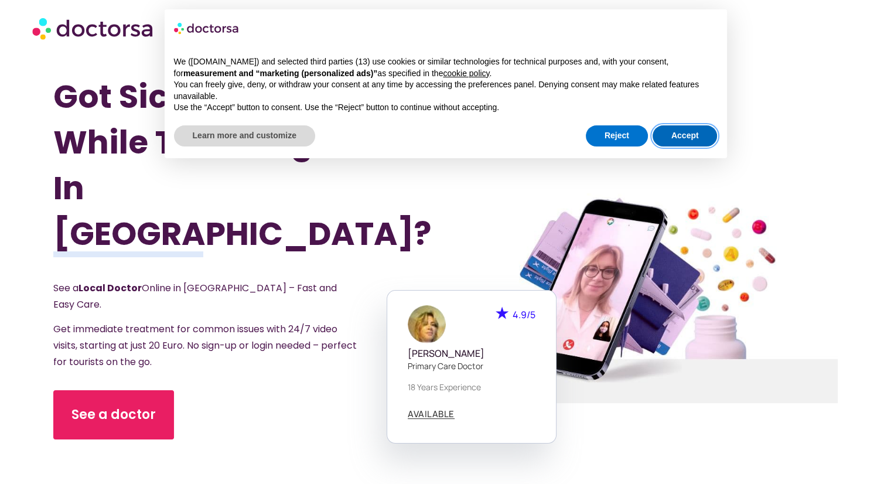
click at [687, 129] on button "Accept" at bounding box center [684, 135] width 65 height 21
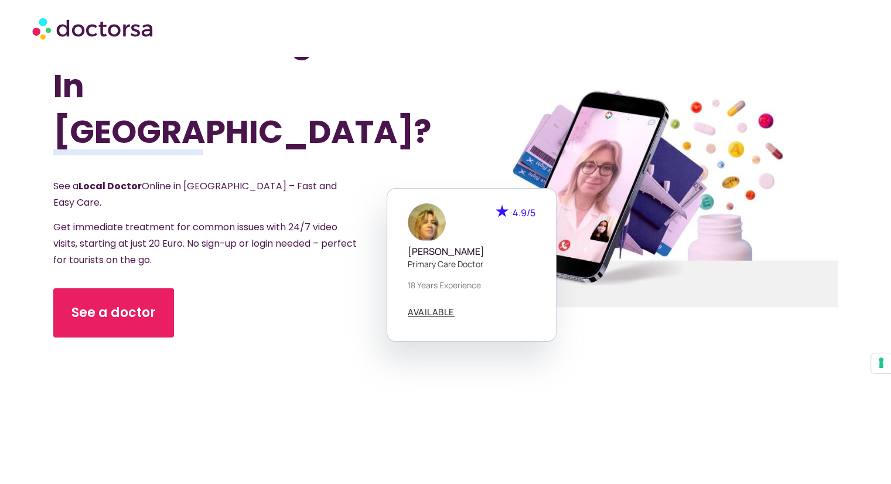
scroll to position [102, 0]
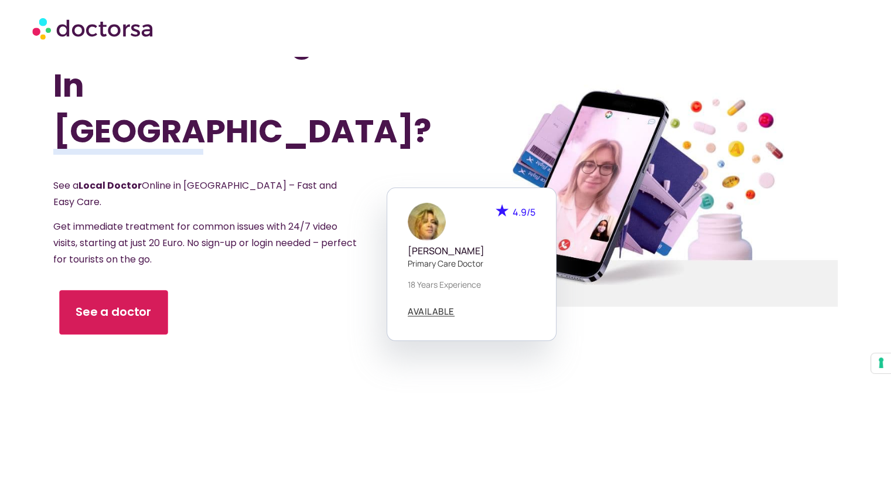
click at [146, 304] on span "See a doctor" at bounding box center [114, 312] width 76 height 17
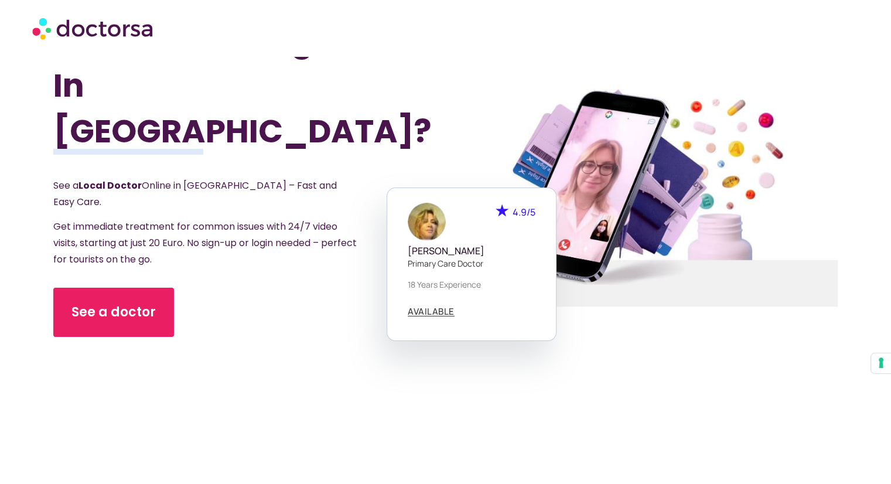
scroll to position [103, 0]
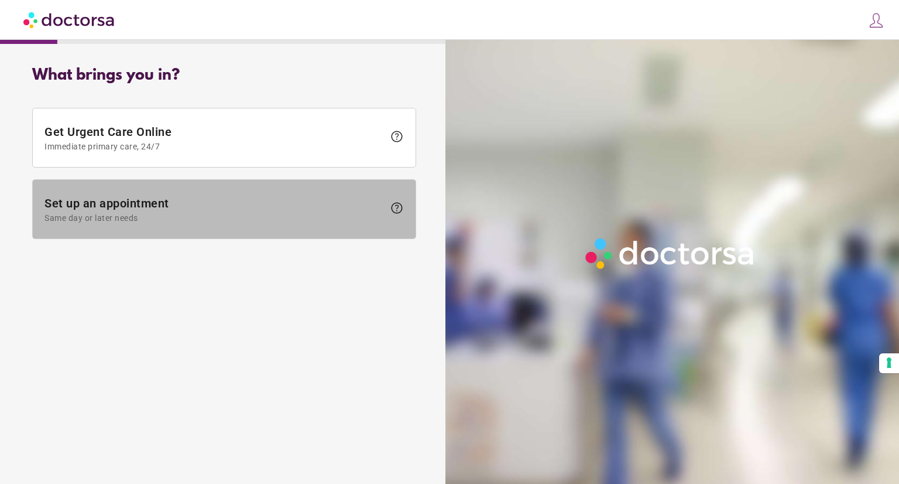
click at [167, 213] on span "Same day or later needs" at bounding box center [214, 217] width 340 height 9
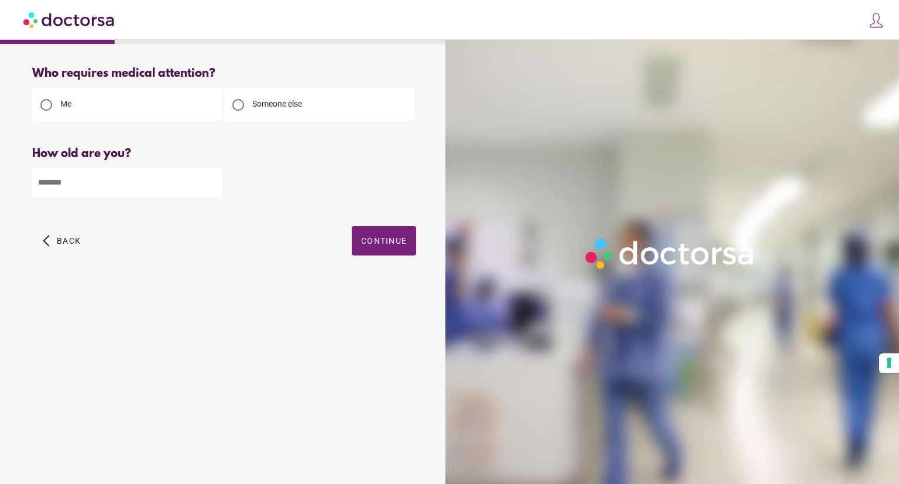
click at [249, 118] on div at bounding box center [238, 105] width 28 height 28
click at [124, 180] on input "number" at bounding box center [127, 182] width 190 height 29
type input "*"
click at [379, 249] on span "button" at bounding box center [384, 240] width 64 height 29
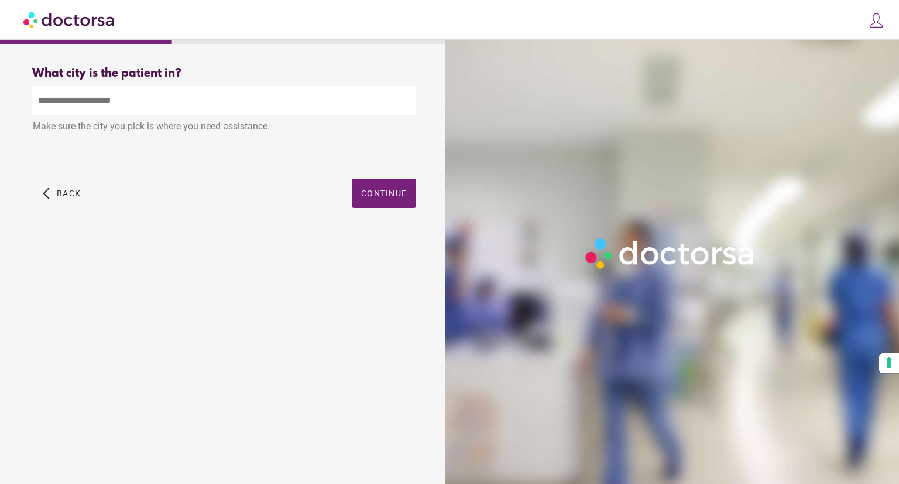
click at [155, 107] on input "text" at bounding box center [224, 100] width 384 height 29
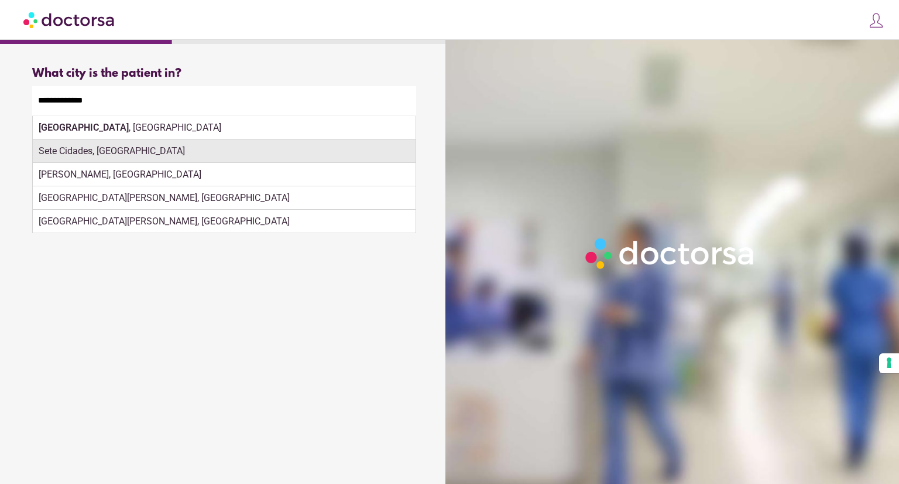
click at [148, 155] on div "Sete Cidades, [GEOGRAPHIC_DATA]" at bounding box center [224, 150] width 383 height 23
type input "**********"
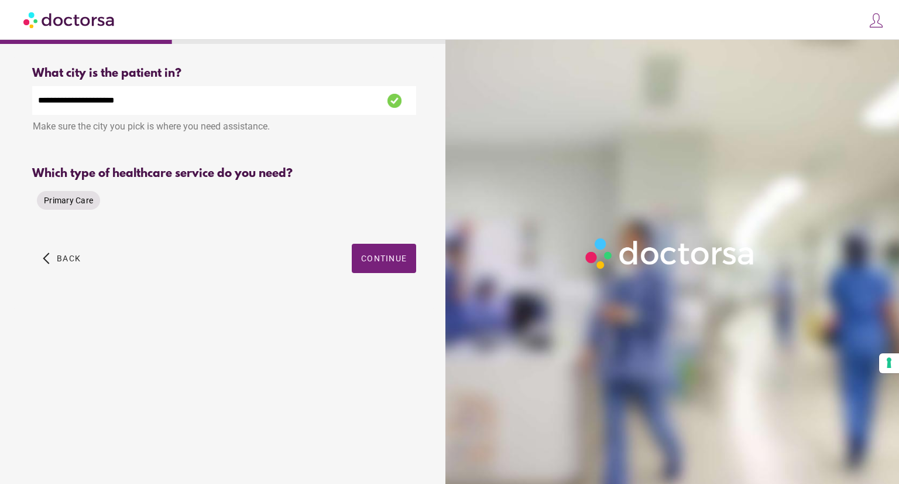
click at [82, 202] on span "Primary Care" at bounding box center [68, 200] width 49 height 9
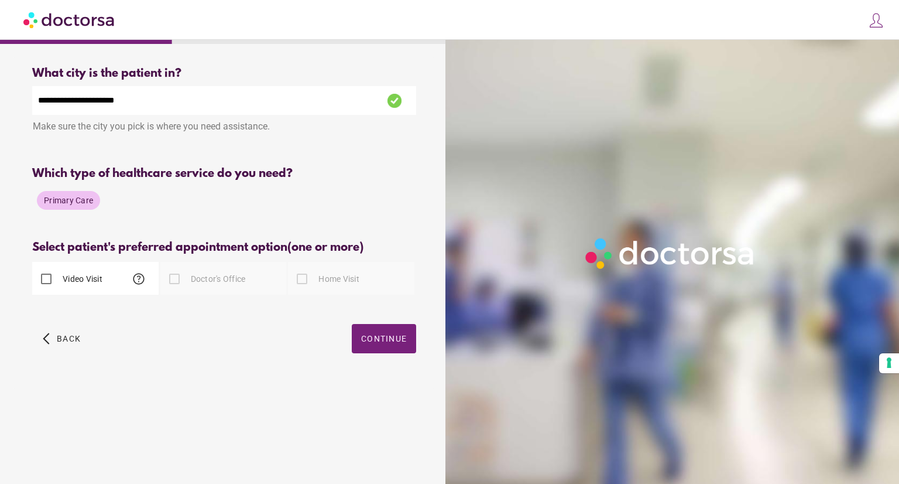
click at [65, 287] on div "Video Visit help" at bounding box center [67, 279] width 70 height 28
